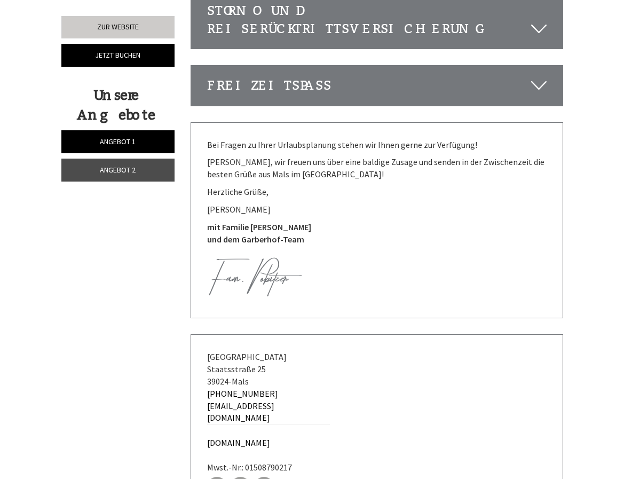
scroll to position [2954, 0]
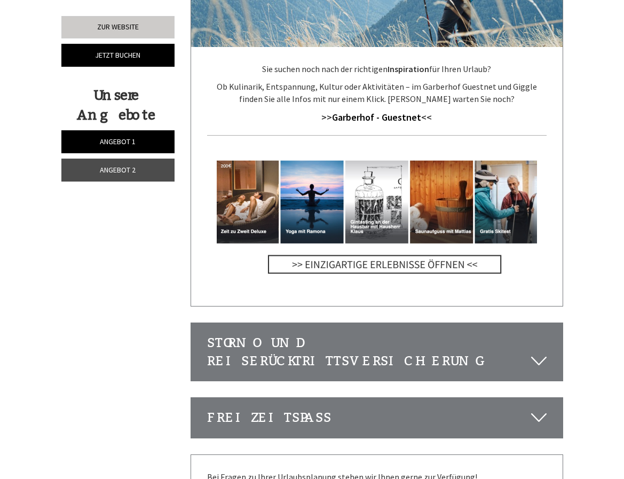
click at [127, 173] on span "Angebot 2" at bounding box center [118, 170] width 36 height 10
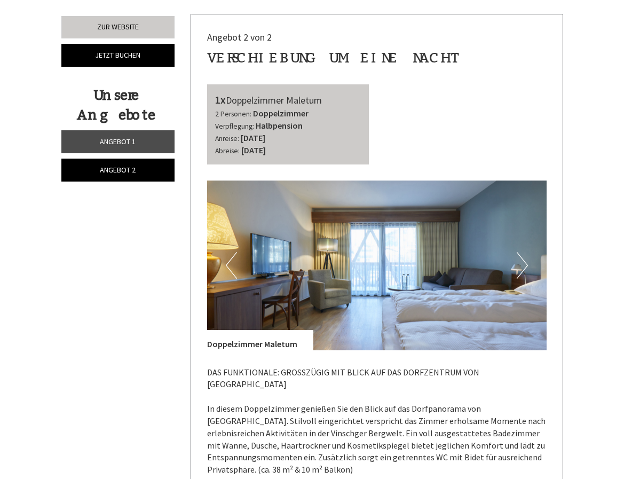
click at [525, 252] on button "Next" at bounding box center [522, 265] width 11 height 27
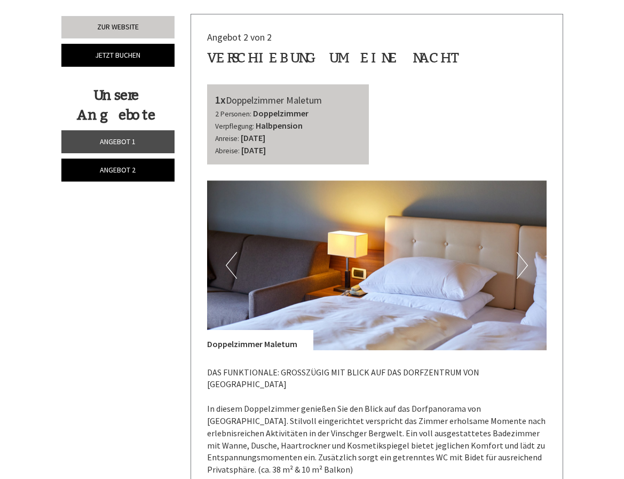
click at [525, 252] on button "Next" at bounding box center [522, 265] width 11 height 27
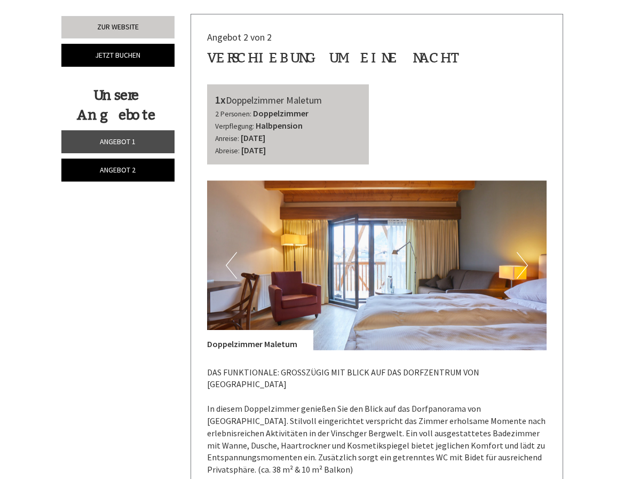
click at [525, 252] on button "Next" at bounding box center [522, 265] width 11 height 27
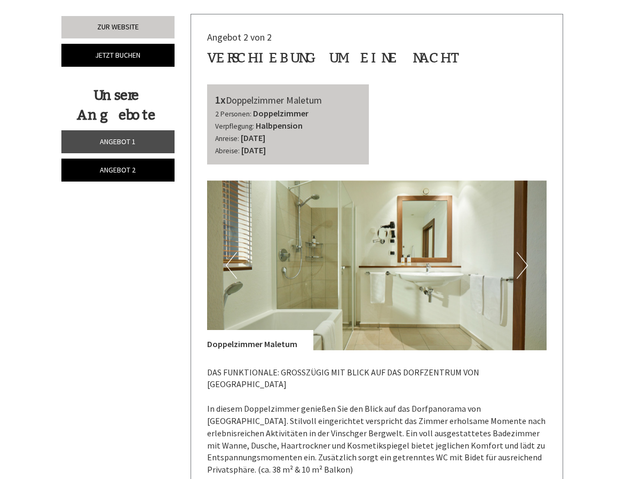
click at [525, 252] on button "Next" at bounding box center [522, 265] width 11 height 27
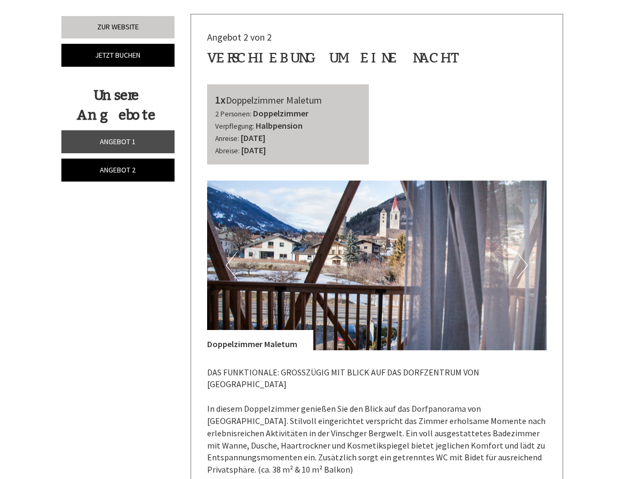
click at [525, 252] on button "Next" at bounding box center [522, 265] width 11 height 27
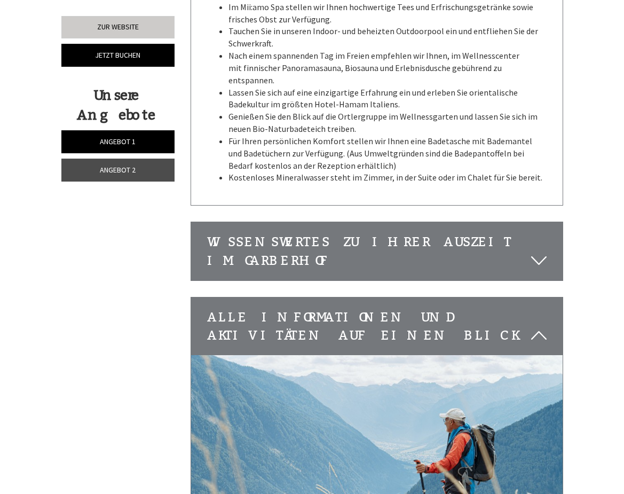
scroll to position [2560, 0]
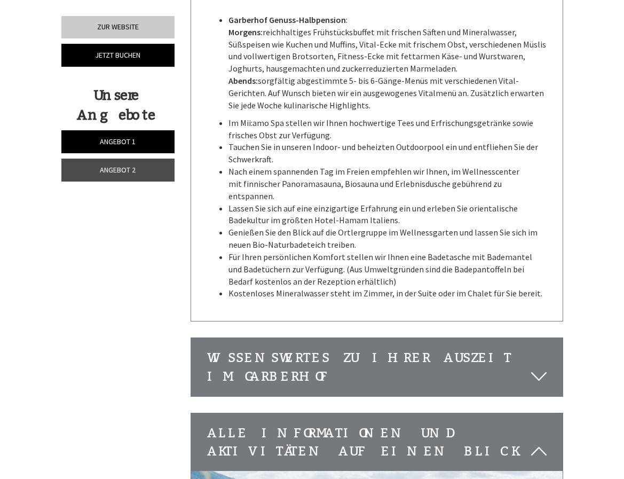
scroll to position [2360, 0]
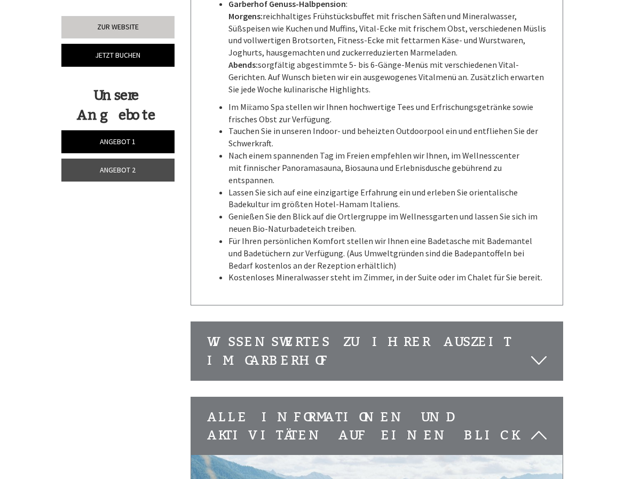
click at [380, 322] on div "Wissenswertes zu Ihrer Auszeit im Garberhof" at bounding box center [377, 351] width 372 height 58
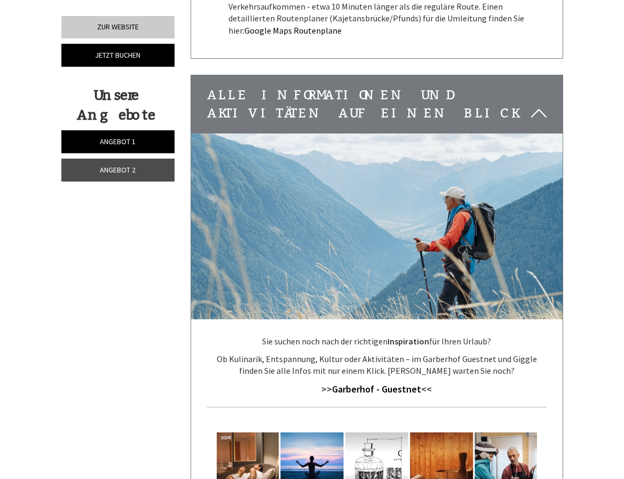
scroll to position [3118, 0]
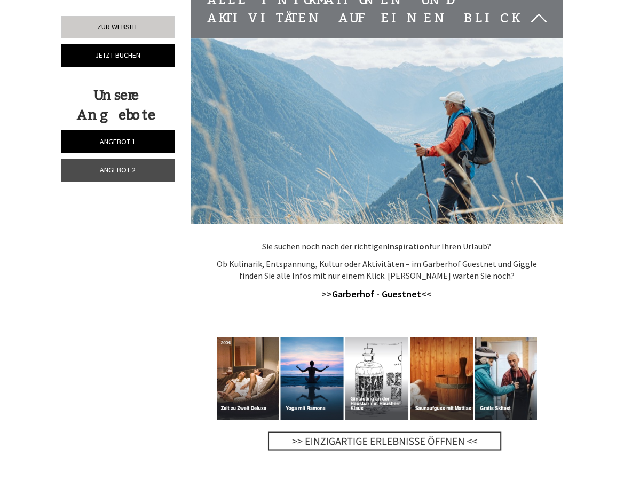
click at [370, 327] on img at bounding box center [377, 392] width 321 height 138
